Goal: Check status: Check status

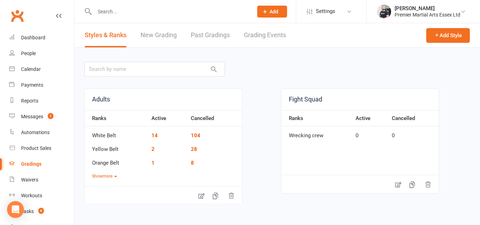
click at [161, 34] on link "New Grading" at bounding box center [159, 35] width 36 height 24
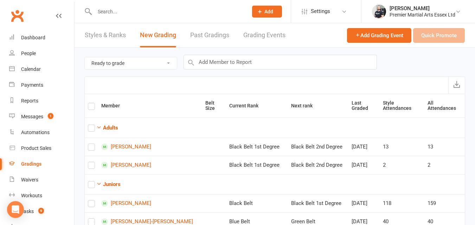
click at [216, 34] on link "Past Gradings" at bounding box center [209, 35] width 39 height 24
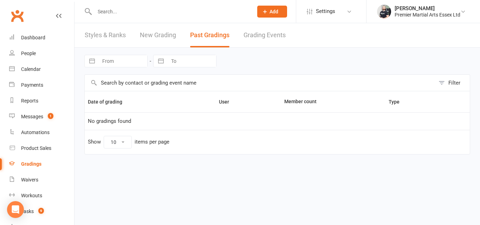
click at [251, 31] on link "Grading Events" at bounding box center [264, 35] width 42 height 24
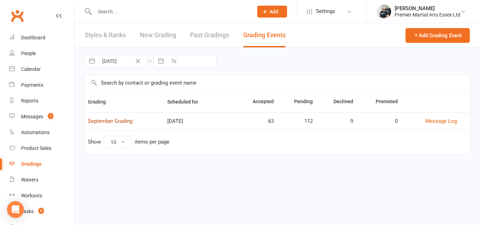
click at [112, 122] on link "September Grading" at bounding box center [110, 121] width 45 height 6
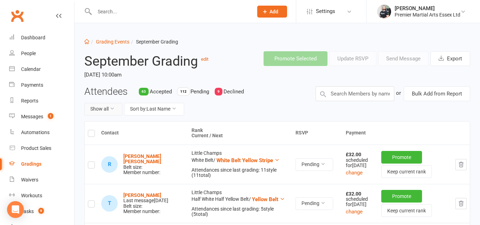
drag, startPoint x: 480, startPoint y: 57, endPoint x: 109, endPoint y: 109, distance: 374.4
click at [106, 105] on button "Show all" at bounding box center [103, 109] width 38 height 13
click at [109, 109] on button "Show all" at bounding box center [103, 109] width 38 height 13
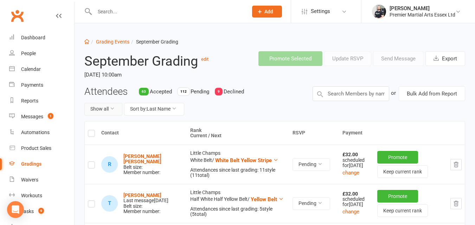
click at [109, 109] on button "Show all" at bounding box center [103, 109] width 38 height 13
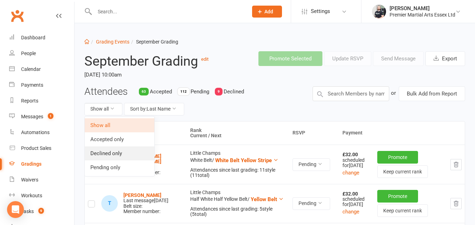
click at [116, 153] on link "Declined only" at bounding box center [120, 153] width 70 height 14
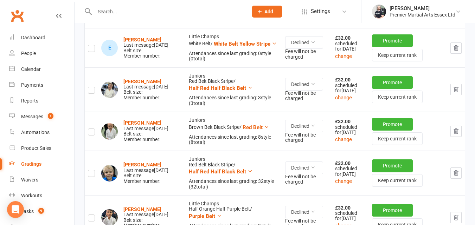
scroll to position [117, 0]
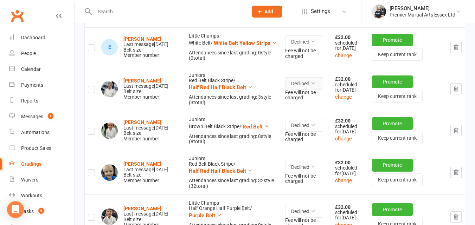
click at [297, 86] on button "Declined" at bounding box center [304, 83] width 38 height 13
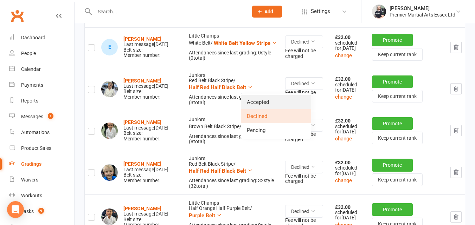
click at [272, 101] on link "Accepted" at bounding box center [276, 102] width 70 height 14
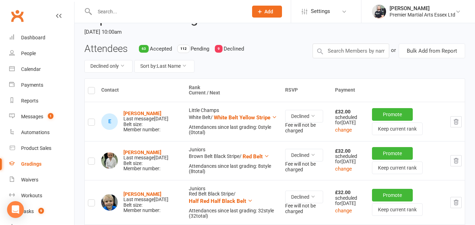
scroll to position [39, 0]
